Goal: Task Accomplishment & Management: Use online tool/utility

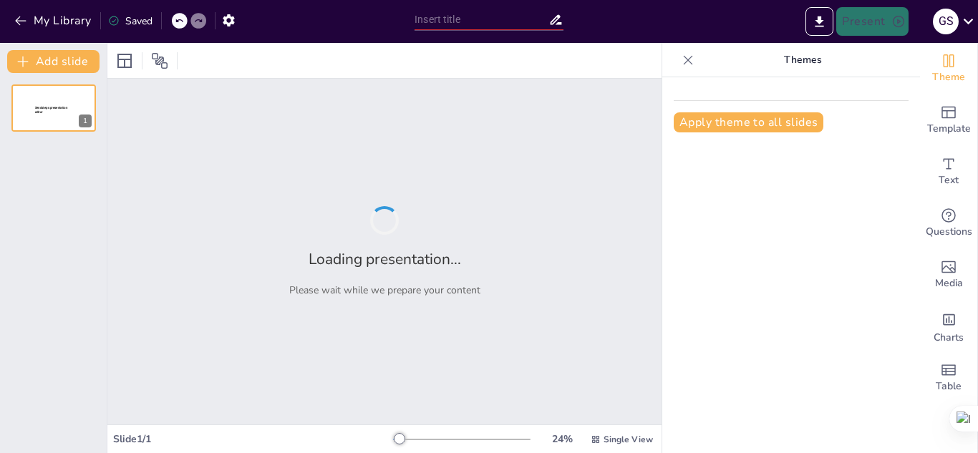
type input "Lineamientos para el Valor Probatorio en el Control Fiscal Digital"
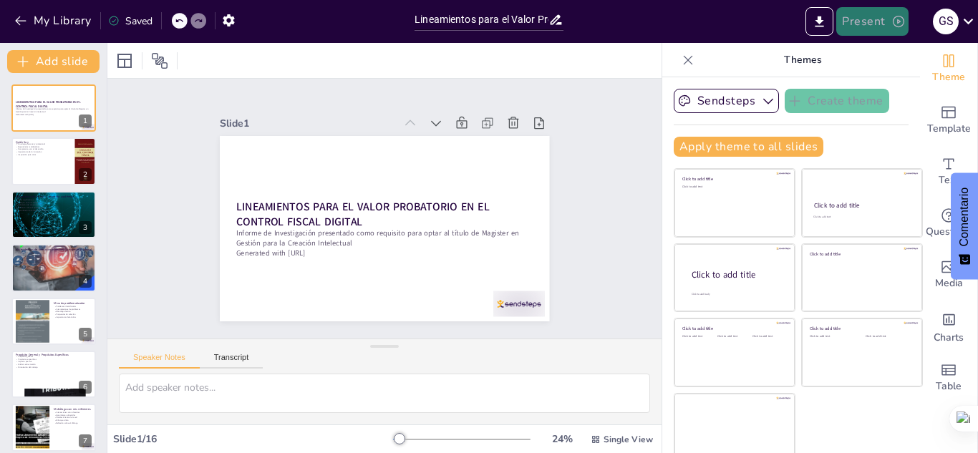
click at [880, 23] on button "Present" at bounding box center [872, 21] width 72 height 29
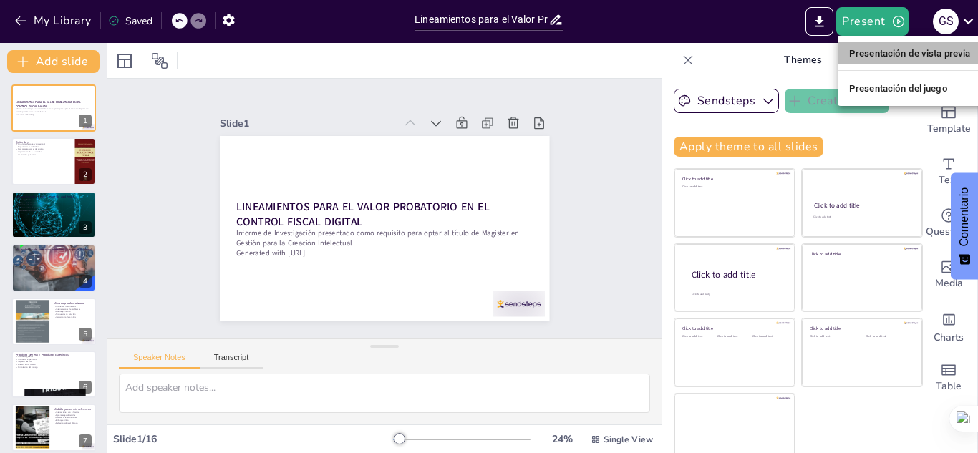
click at [877, 57] on font "Presentación de vista previa" at bounding box center [910, 53] width 122 height 11
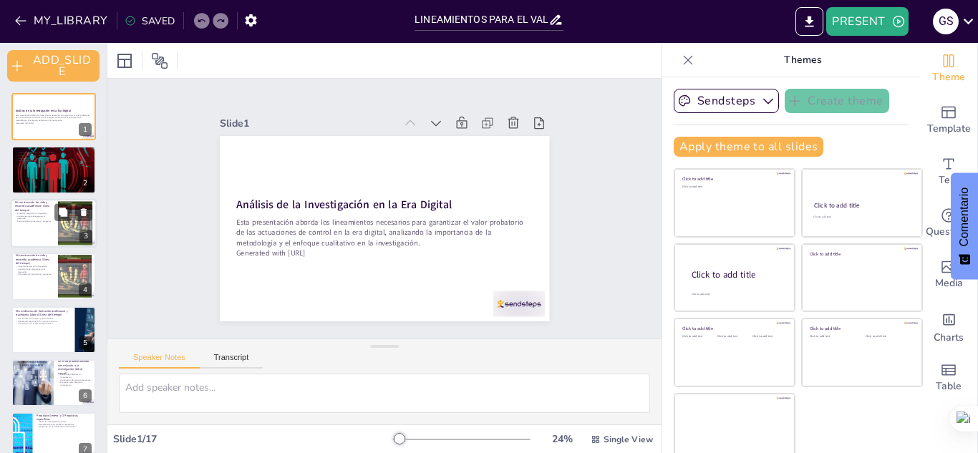
click at [32, 218] on p "Importancia de cada etapa en el desarrollo." at bounding box center [34, 217] width 39 height 5
type textarea "La línea del tiempo es una herramienta visual poderosa que permite resumir de m…"
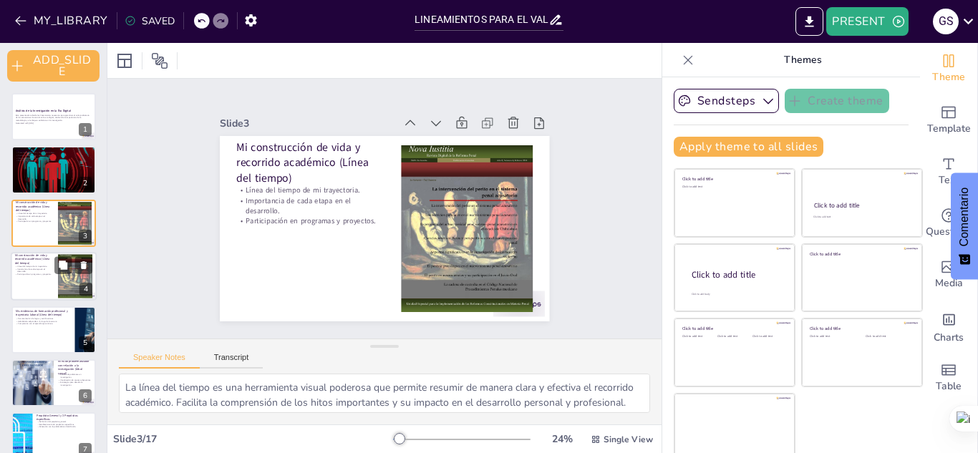
click at [37, 276] on p "Participación en programas y proyectos." at bounding box center [34, 274] width 39 height 3
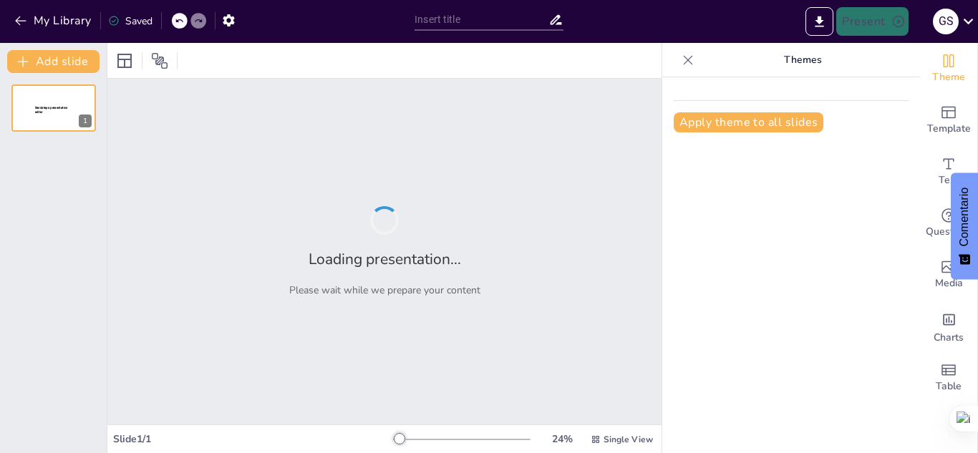
type input "Lineamientos para el Valor Probatorio en el Control Fiscal Digital"
